Goal: Task Accomplishment & Management: Manage account settings

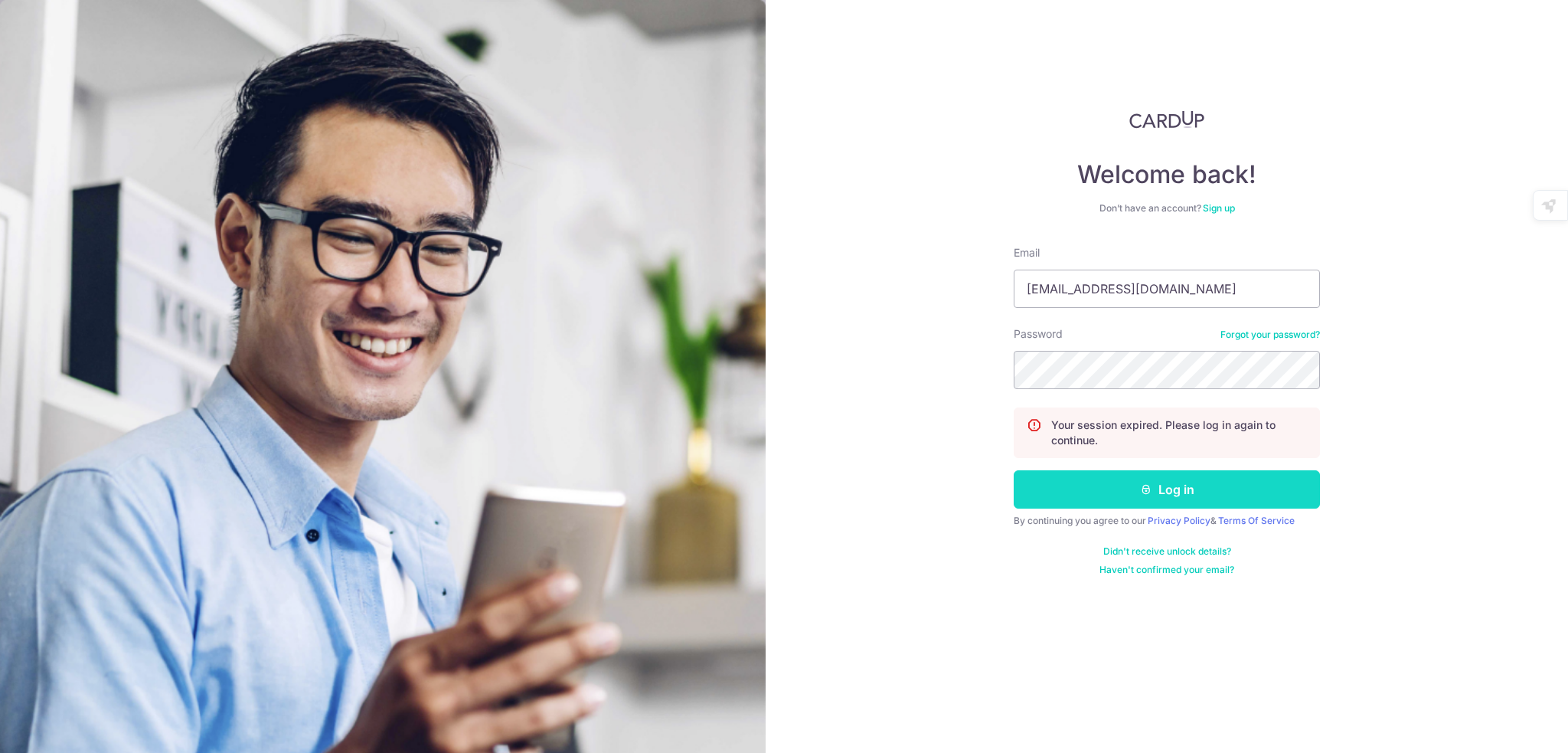
click at [1209, 490] on button "Log in" at bounding box center [1167, 489] width 307 height 39
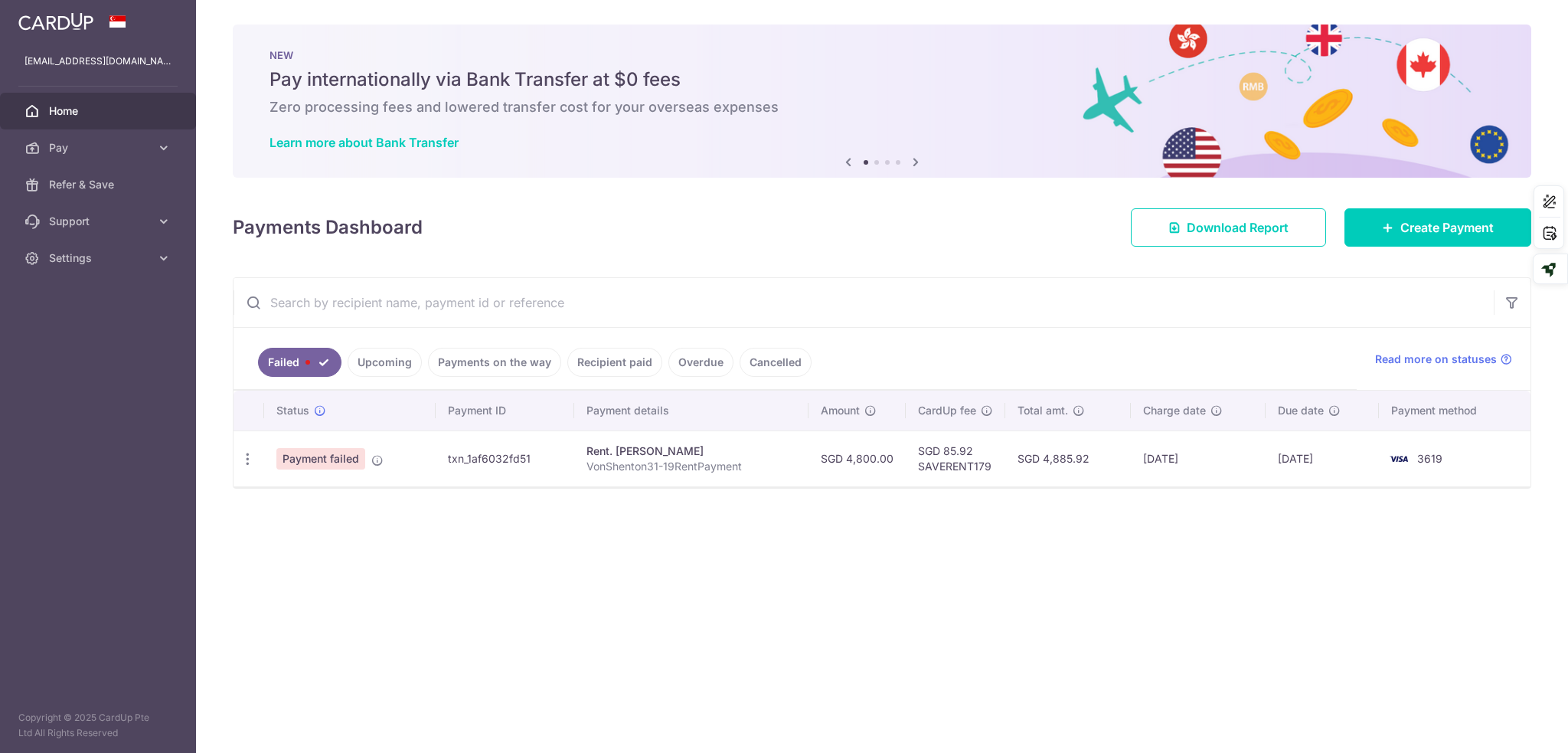
click at [254, 455] on icon "button" at bounding box center [247, 459] width 16 height 16
click at [321, 502] on link "Update payment" at bounding box center [314, 501] width 159 height 37
radio input "true"
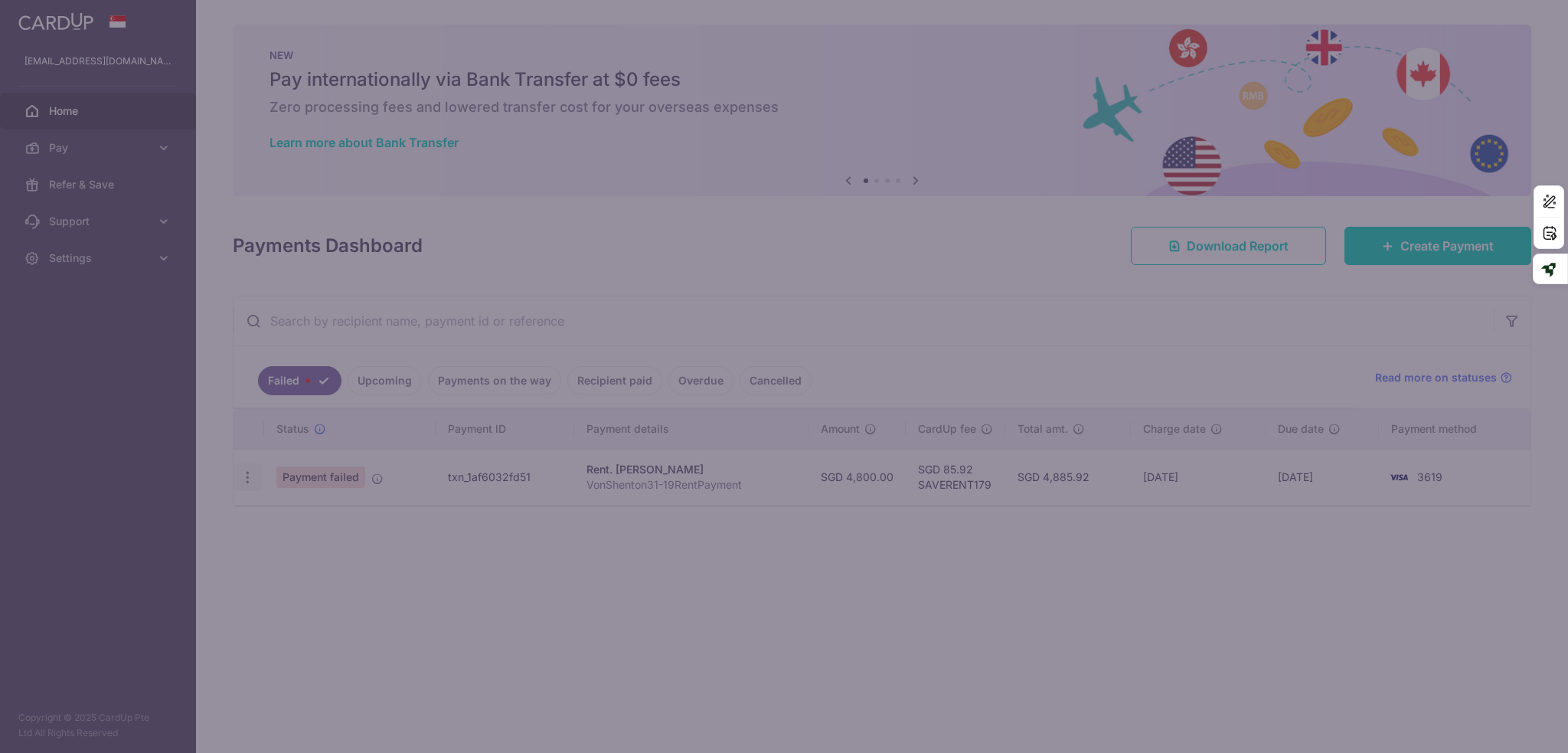
type input "4,800.00"
type input "VonShenton31-19RentPayment"
type input "SAVERENT179"
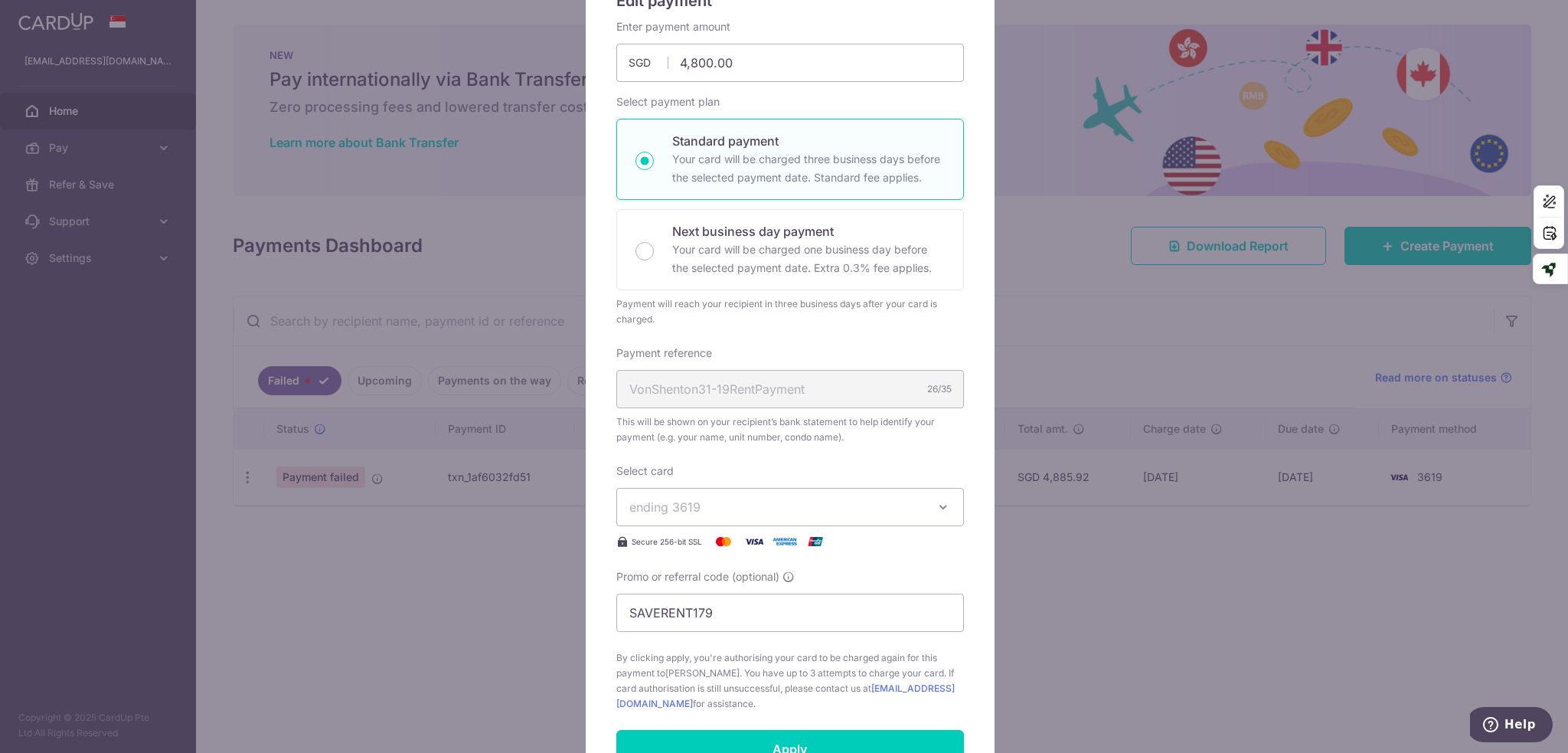
scroll to position [178, 0]
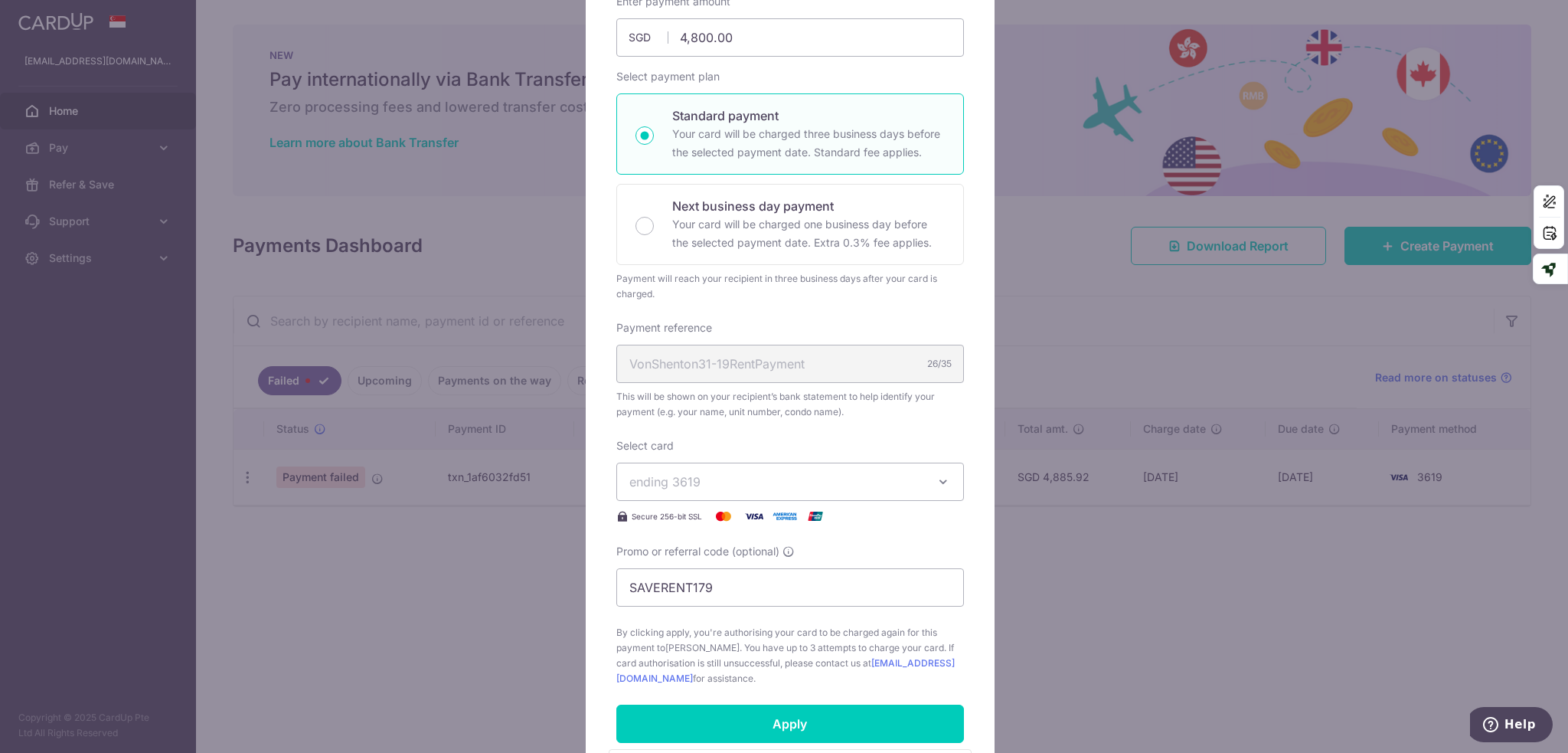
click at [952, 477] on button "ending 3619" at bounding box center [789, 481] width 347 height 39
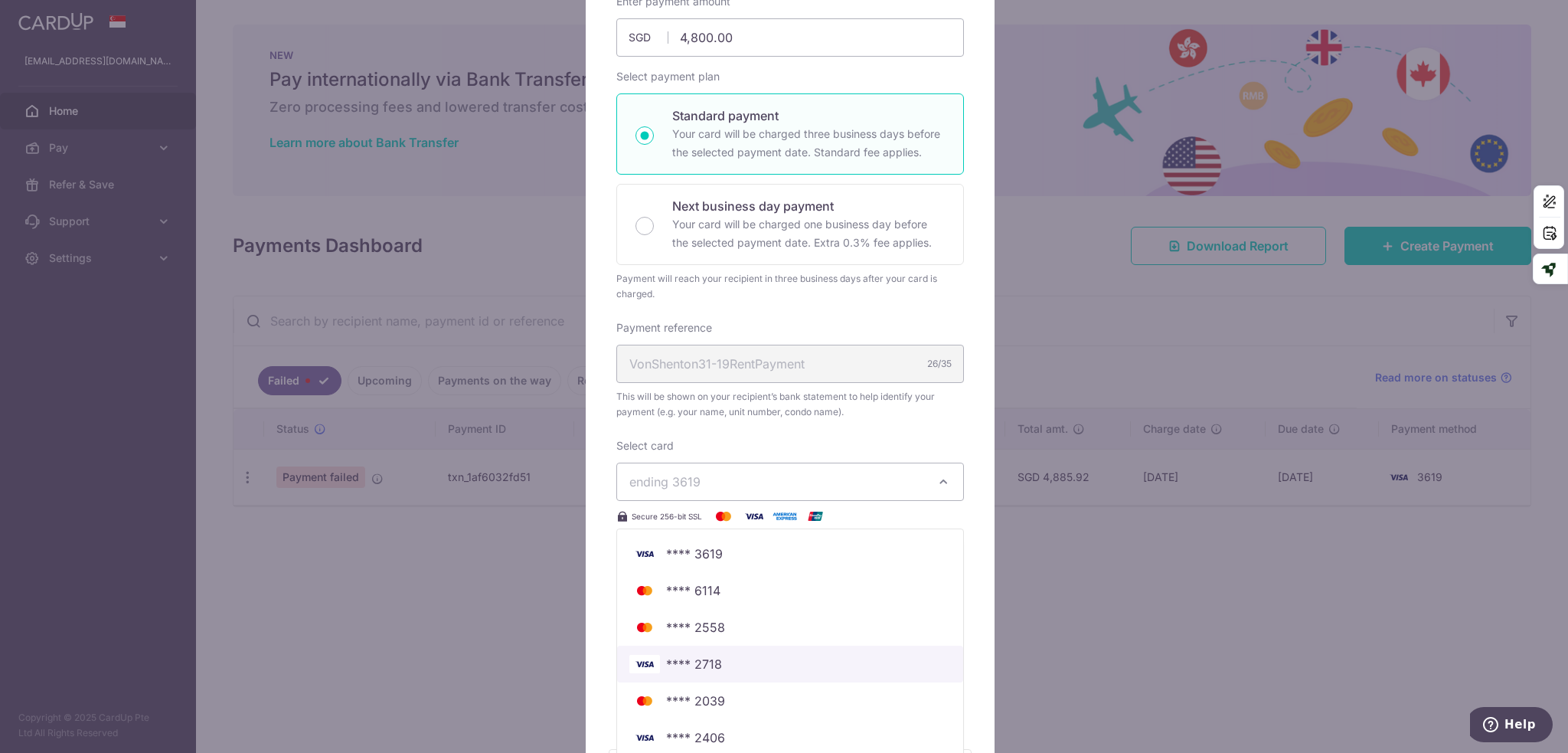
scroll to position [204, 0]
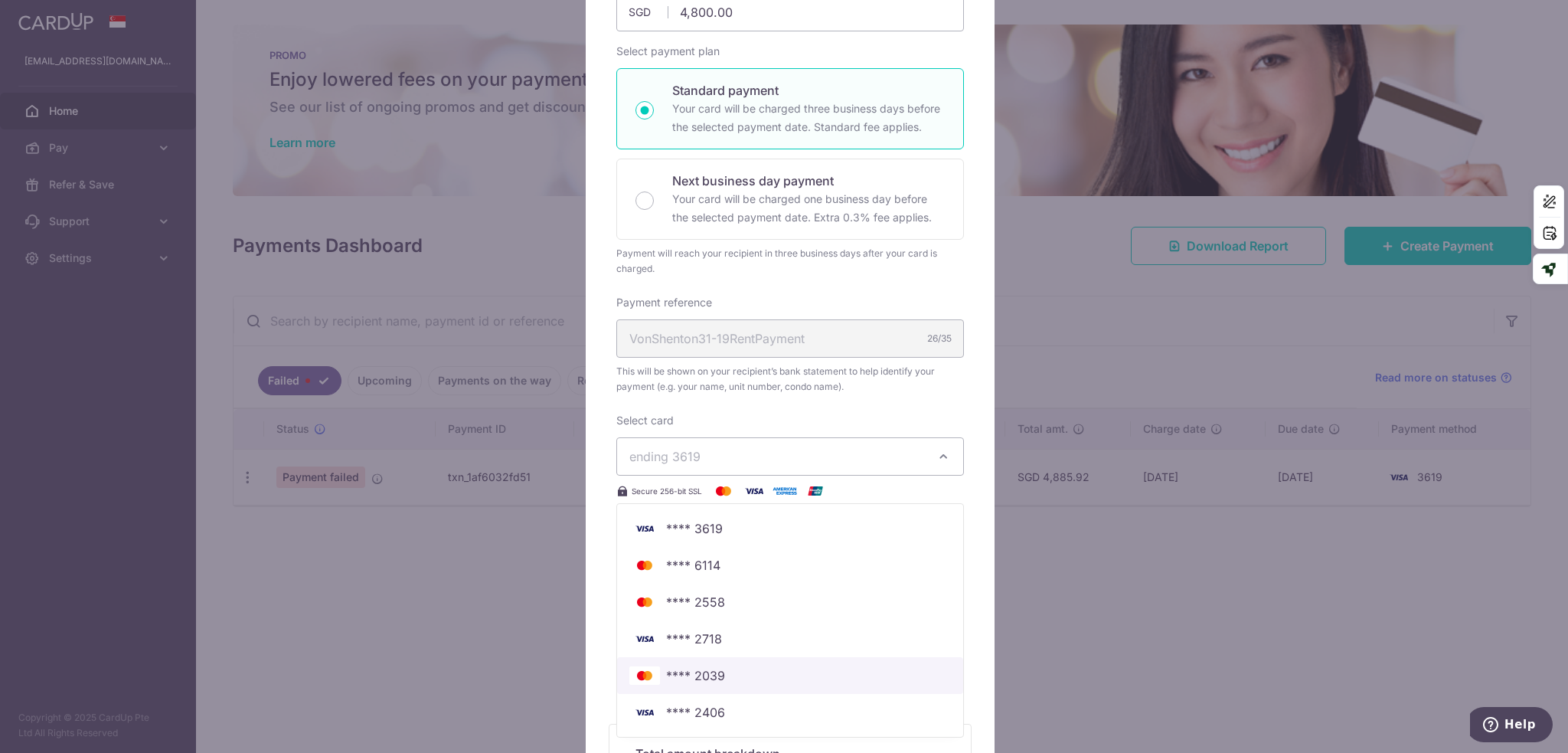
click at [925, 669] on span "**** 2039" at bounding box center [789, 675] width 322 height 19
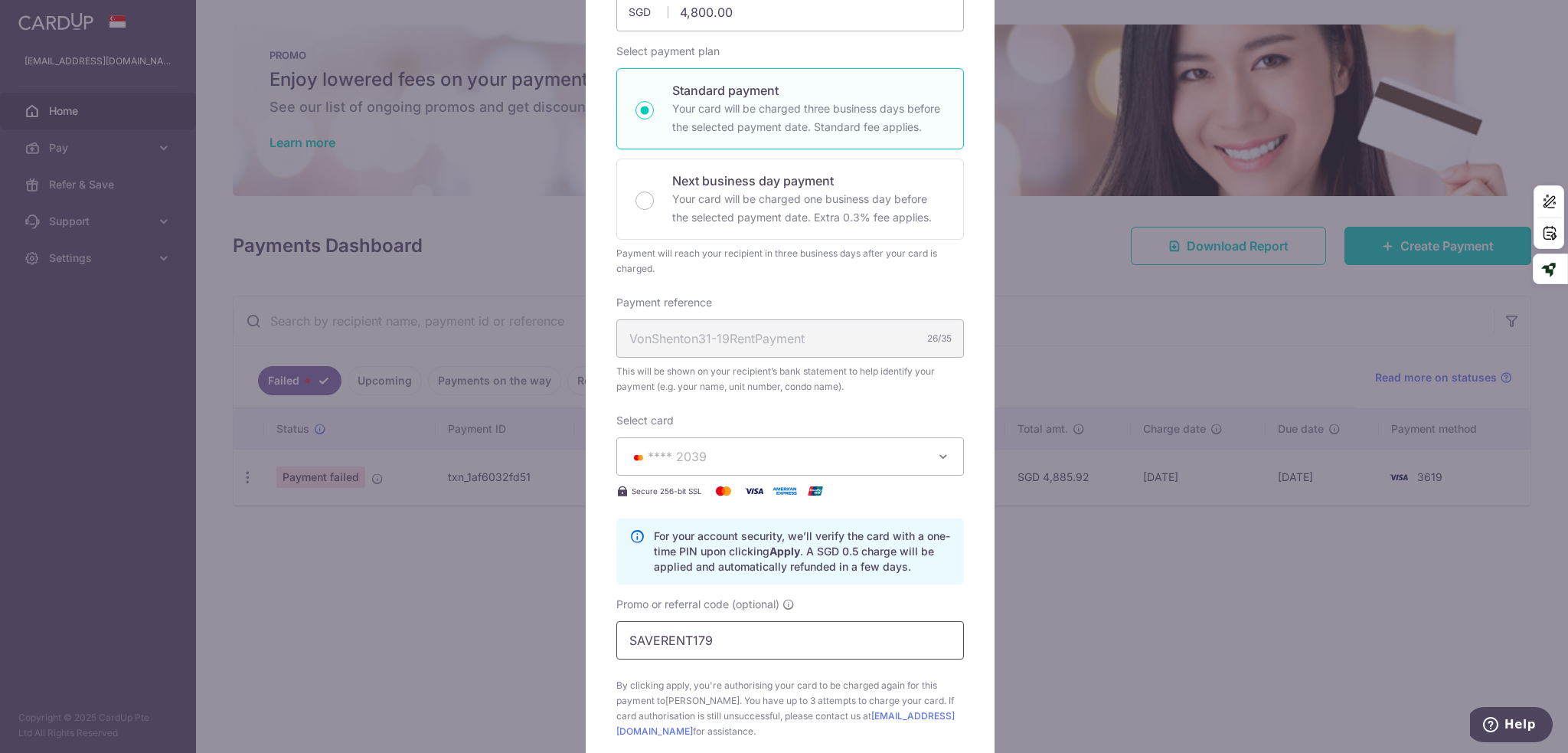
scroll to position [331, 0]
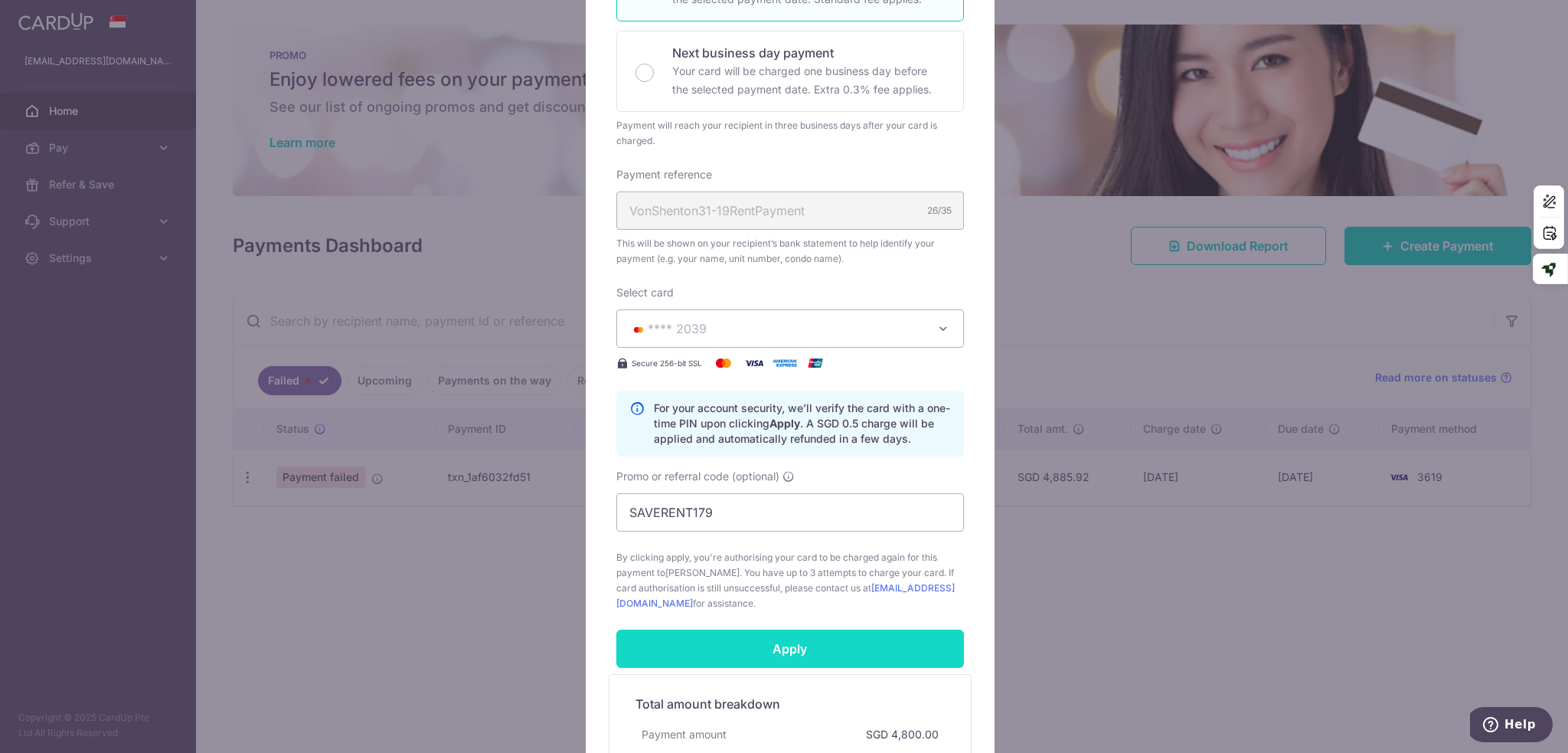
click at [916, 644] on input "Apply" at bounding box center [789, 648] width 347 height 39
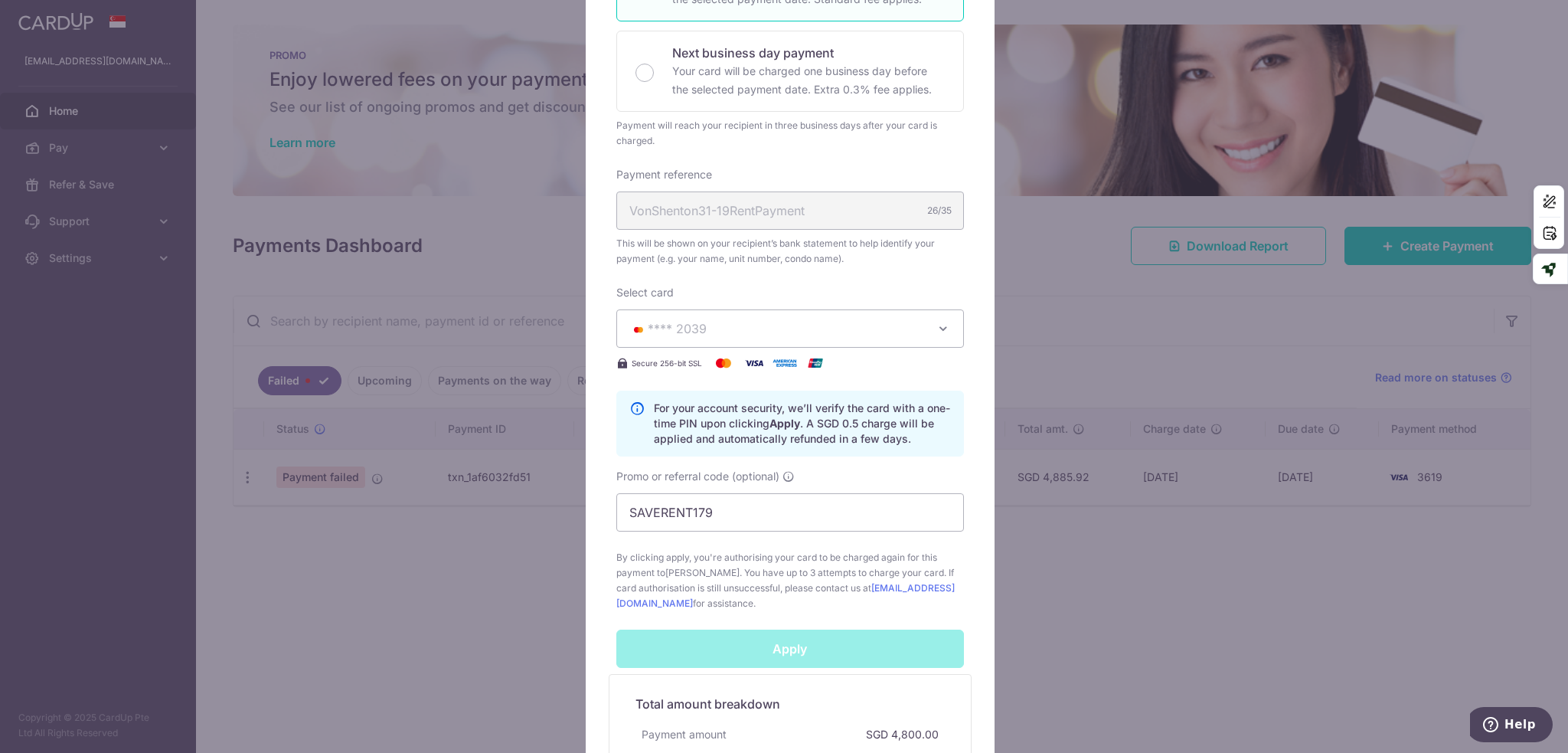
scroll to position [459, 0]
